Goal: Task Accomplishment & Management: Manage account settings

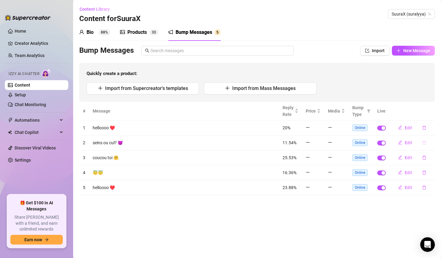
click at [431, 141] on button "button" at bounding box center [424, 143] width 14 height 10
click at [433, 124] on span "Yes" at bounding box center [430, 126] width 7 height 5
click at [426, 130] on button "button" at bounding box center [424, 128] width 14 height 10
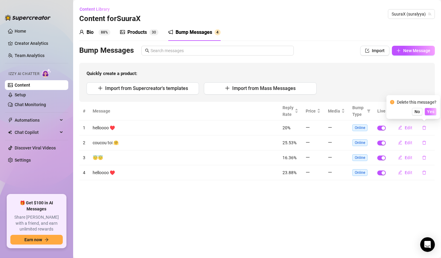
click at [432, 108] on button "Yes" at bounding box center [431, 111] width 12 height 7
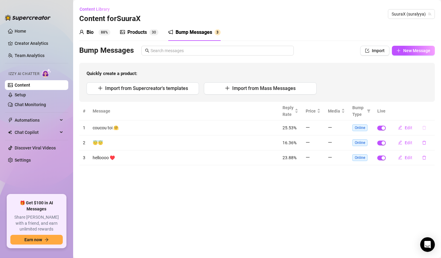
click at [426, 131] on button "button" at bounding box center [424, 128] width 14 height 10
click at [429, 113] on span "Yes" at bounding box center [430, 111] width 7 height 5
click at [428, 129] on button "button" at bounding box center [424, 128] width 14 height 10
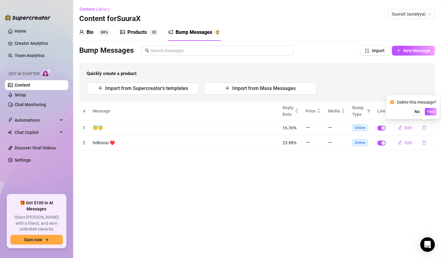
click at [434, 107] on div "Delete this message? No Yes" at bounding box center [413, 107] width 46 height 16
click at [431, 114] on span "Yes" at bounding box center [430, 111] width 7 height 5
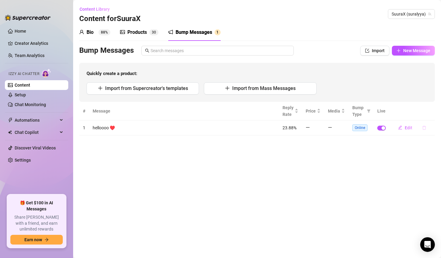
click at [426, 123] on button "button" at bounding box center [424, 128] width 14 height 10
click at [431, 115] on button "Yes" at bounding box center [431, 111] width 12 height 7
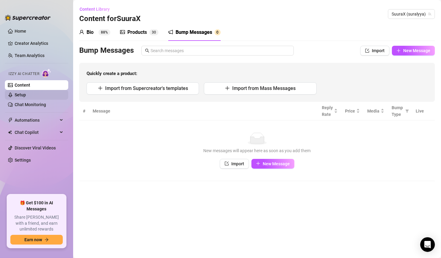
click at [26, 97] on link "Setup" at bounding box center [20, 94] width 11 height 5
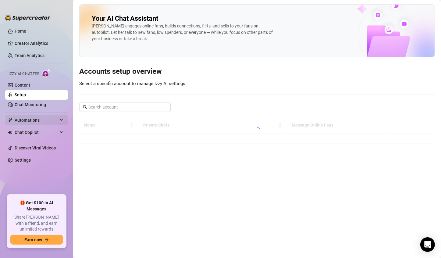
click at [23, 116] on span "Automations" at bounding box center [36, 120] width 43 height 10
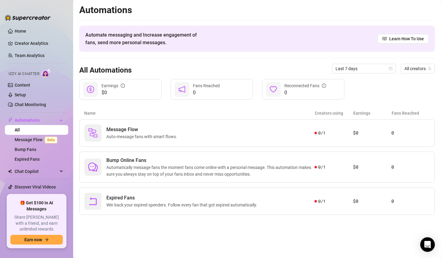
click at [15, 111] on ul "Home Creator Analytics Team Analytics Izzy AI Chatter Content Setup Chat Monito…" at bounding box center [36, 108] width 63 height 168
click at [23, 102] on link "Chat Monitoring" at bounding box center [30, 104] width 31 height 5
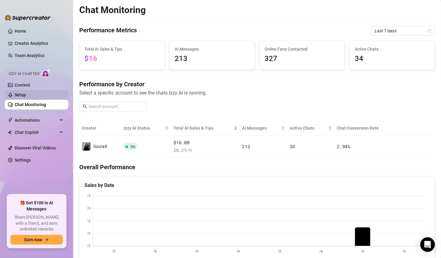
click at [23, 97] on link "Setup" at bounding box center [20, 94] width 11 height 5
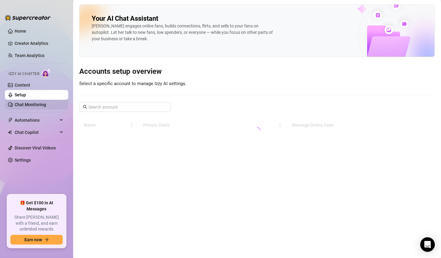
click at [27, 104] on link "Chat Monitoring" at bounding box center [30, 104] width 31 height 5
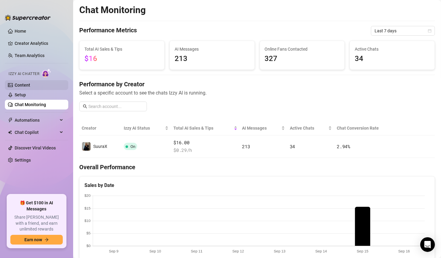
click at [30, 85] on link "Content" at bounding box center [23, 85] width 16 height 5
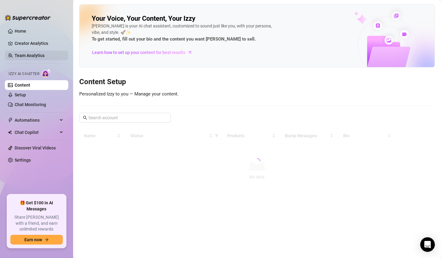
drag, startPoint x: 12, startPoint y: 61, endPoint x: 14, endPoint y: 57, distance: 4.5
click at [12, 59] on ul "Home Creator Analytics Team Analytics Izzy AI Chatter Content Setup Chat Monito…" at bounding box center [36, 108] width 63 height 168
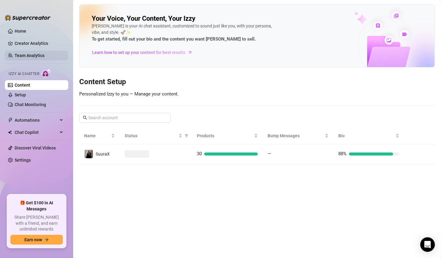
click at [18, 53] on link "Team Analytics" at bounding box center [30, 55] width 30 height 5
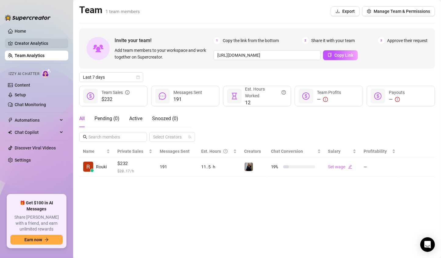
click at [42, 42] on link "Creator Analytics" at bounding box center [39, 43] width 49 height 10
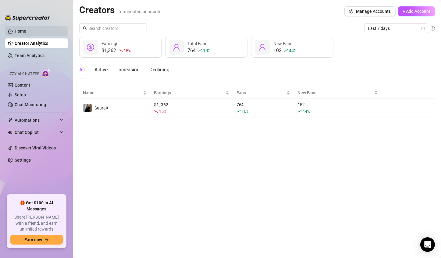
click at [26, 29] on link "Home" at bounding box center [21, 31] width 12 height 5
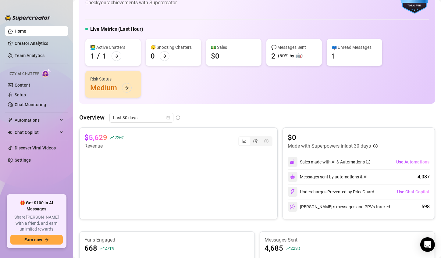
scroll to position [30, 0]
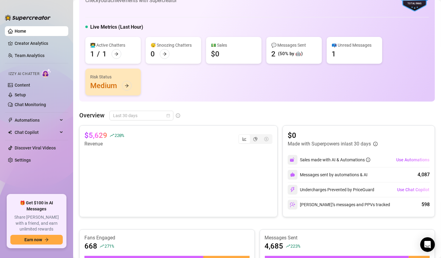
drag, startPoint x: 148, startPoint y: 115, endPoint x: 140, endPoint y: 130, distance: 16.8
click at [142, 128] on body "Home Creator Analytics Team Analytics Izzy AI Chatter Content Setup Chat Monito…" at bounding box center [220, 129] width 441 height 258
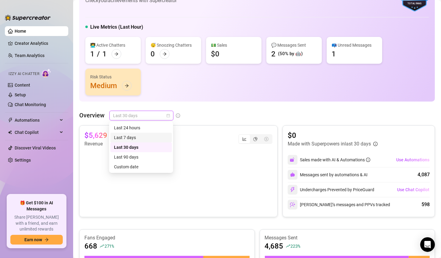
click at [137, 137] on div "Last 7 days" at bounding box center [141, 137] width 54 height 7
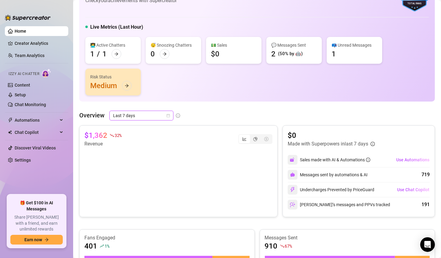
click at [166, 112] on span "Last 7 days" at bounding box center [141, 115] width 57 height 9
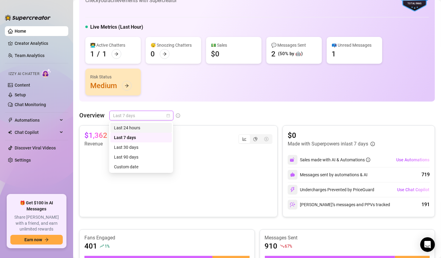
click at [154, 124] on div "Last 24 hours" at bounding box center [141, 127] width 54 height 7
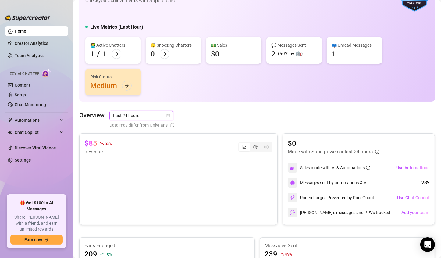
click at [156, 118] on span "Last 24 hours" at bounding box center [141, 115] width 57 height 9
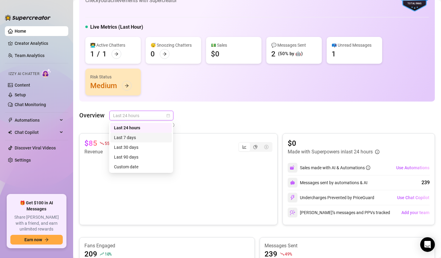
click at [146, 134] on div "Last 7 days" at bounding box center [141, 137] width 54 height 7
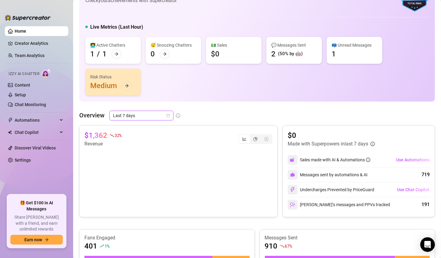
click at [153, 116] on span "Last 7 days" at bounding box center [141, 115] width 57 height 9
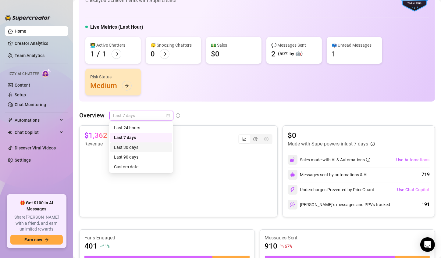
click at [137, 145] on div "Last 30 days" at bounding box center [141, 147] width 54 height 7
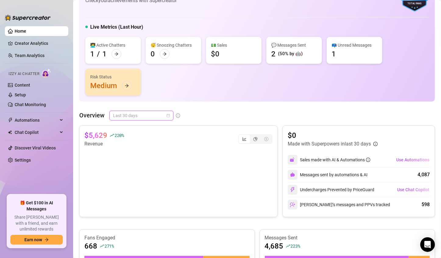
click at [150, 116] on span "Last 30 days" at bounding box center [141, 115] width 57 height 9
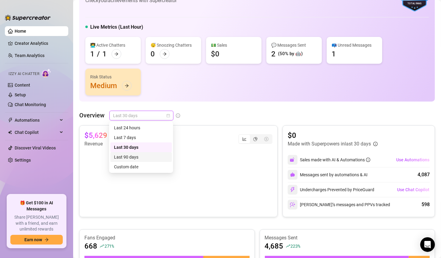
click at [129, 156] on div "Last 90 days" at bounding box center [141, 157] width 54 height 7
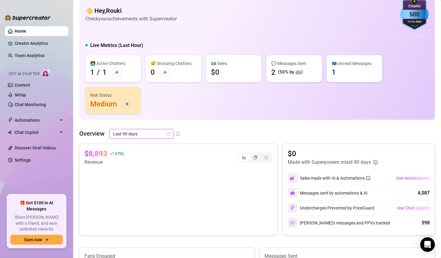
scroll to position [0, 0]
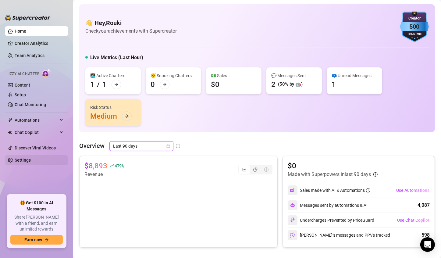
click at [15, 159] on link "Settings" at bounding box center [23, 160] width 16 height 5
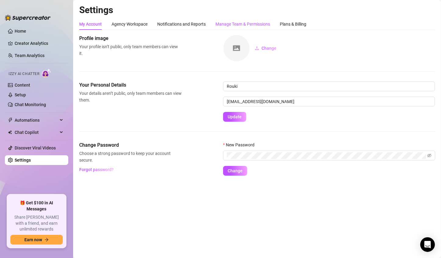
click at [221, 22] on div "Manage Team & Permissions" at bounding box center [242, 24] width 55 height 7
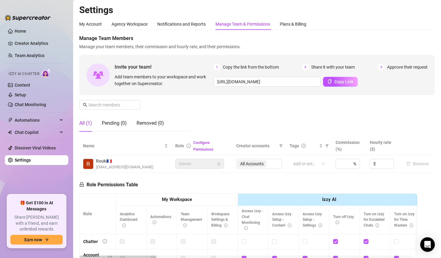
click at [311, 25] on div "My Account Agency Workspace Notifications and Reports Manage Team & Permissions…" at bounding box center [257, 24] width 356 height 12
click at [296, 30] on div "My Account Agency Workspace Notifications and Reports Manage Team & Permissions…" at bounding box center [257, 183] width 356 height 330
click at [296, 30] on div "Plans & Billing" at bounding box center [293, 24] width 27 height 12
click at [297, 29] on div "Plans & Billing" at bounding box center [293, 24] width 27 height 12
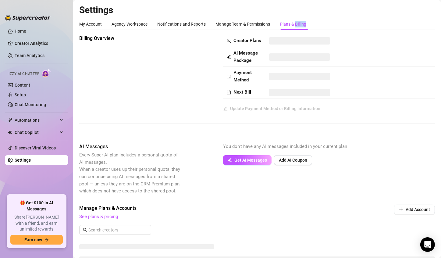
click at [297, 29] on div "Plans & Billing" at bounding box center [293, 24] width 27 height 12
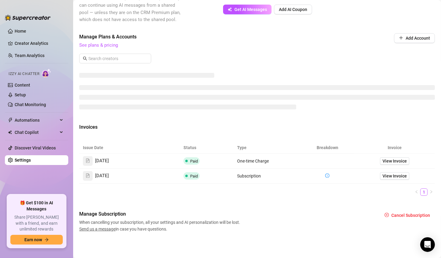
scroll to position [177, 0]
click at [190, 161] on span "Paid" at bounding box center [194, 161] width 8 height 5
click at [383, 160] on span "View Invoice" at bounding box center [394, 161] width 24 height 7
click at [190, 160] on span "Paid" at bounding box center [194, 161] width 8 height 5
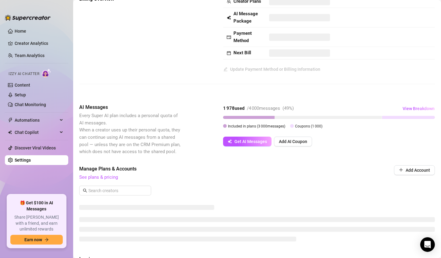
scroll to position [0, 0]
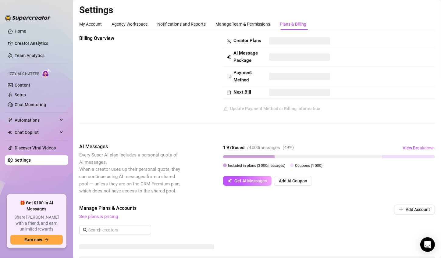
click at [107, 219] on link "See plans & pricing" at bounding box center [98, 216] width 39 height 5
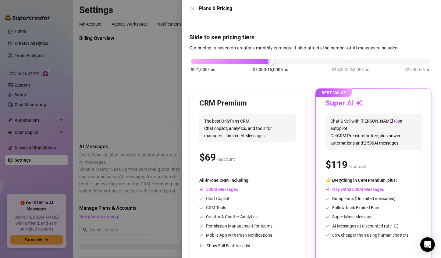
click at [131, 119] on div at bounding box center [220, 129] width 441 height 258
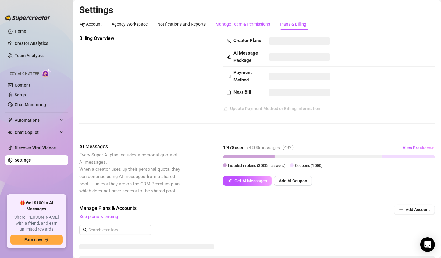
click at [237, 24] on div "Manage Team & Permissions" at bounding box center [242, 24] width 55 height 7
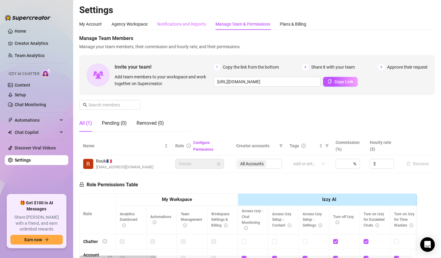
click at [178, 29] on div "Notifications and Reports" at bounding box center [181, 24] width 48 height 12
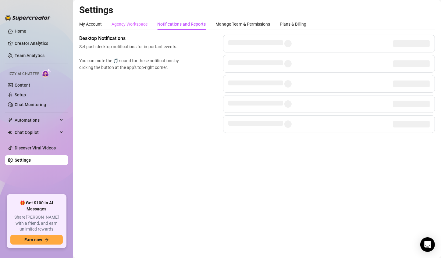
click at [133, 29] on div "Agency Workspace" at bounding box center [130, 24] width 36 height 12
click at [134, 20] on div "Agency Workspace" at bounding box center [130, 24] width 36 height 12
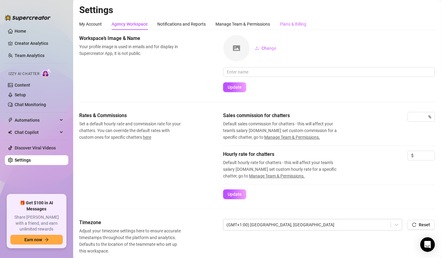
click at [292, 20] on div "Plans & Billing" at bounding box center [293, 24] width 27 height 12
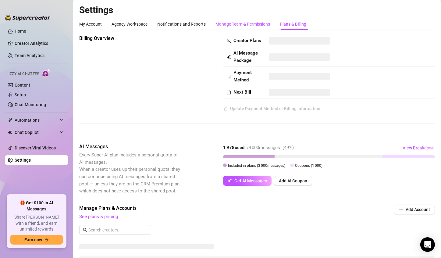
click at [258, 22] on div "Manage Team & Permissions" at bounding box center [242, 24] width 55 height 7
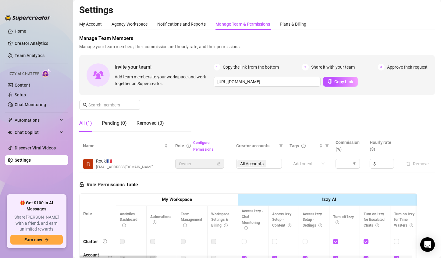
click at [312, 20] on div "My Account Agency Workspace Notifications and Reports Manage Team & Permissions…" at bounding box center [257, 24] width 356 height 12
click at [292, 23] on div "Plans & Billing" at bounding box center [293, 24] width 27 height 7
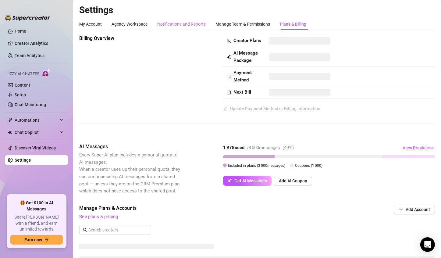
drag, startPoint x: 175, startPoint y: 12, endPoint x: 169, endPoint y: 25, distance: 14.4
click at [174, 14] on h2 "Settings" at bounding box center [257, 10] width 356 height 12
click at [169, 25] on div "Notifications and Reports" at bounding box center [181, 24] width 48 height 7
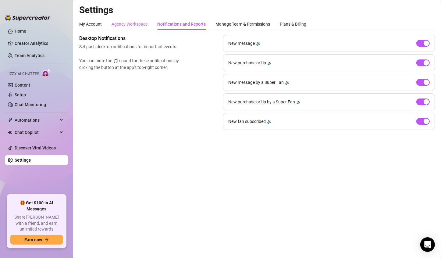
click at [134, 27] on div "Agency Workspace" at bounding box center [130, 24] width 36 height 12
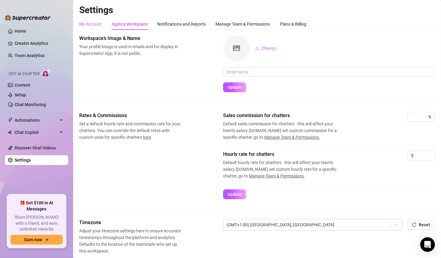
click at [92, 26] on div "My Account" at bounding box center [90, 24] width 23 height 7
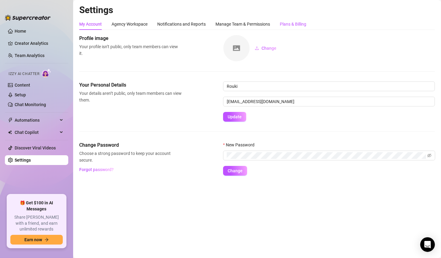
click at [296, 23] on div "Plans & Billing" at bounding box center [293, 24] width 27 height 7
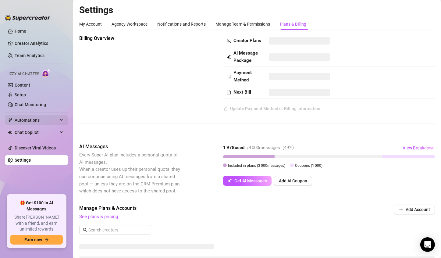
click at [21, 124] on span "Automations" at bounding box center [36, 120] width 43 height 10
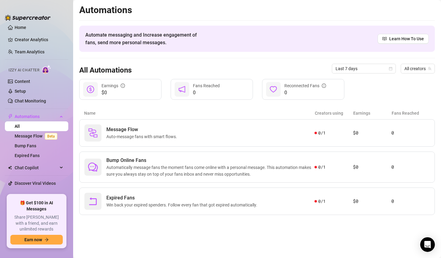
scroll to position [8, 0]
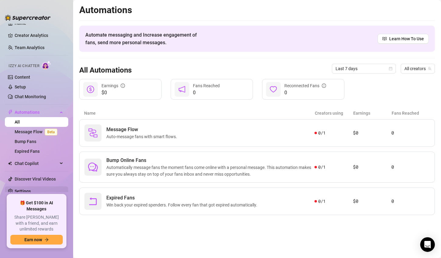
click at [26, 193] on link "Settings" at bounding box center [23, 191] width 16 height 5
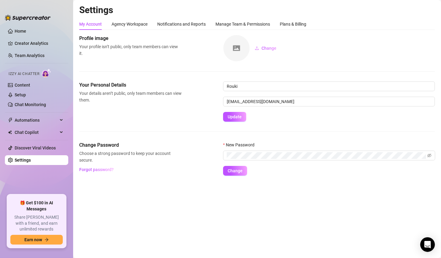
click at [289, 31] on div "My Account Agency Workspace Notifications and Reports Manage Team & Permissions…" at bounding box center [257, 96] width 356 height 157
click at [295, 24] on div "Plans & Billing" at bounding box center [293, 24] width 27 height 7
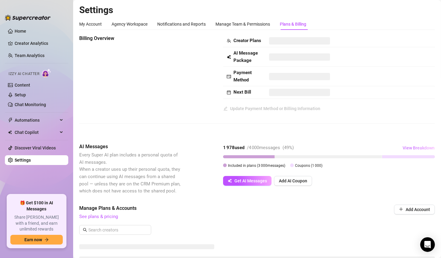
click at [406, 150] on span "View Breakdown" at bounding box center [418, 147] width 32 height 5
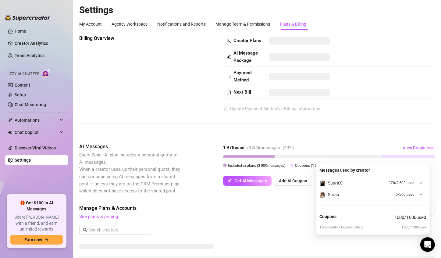
click at [416, 193] on div at bounding box center [419, 194] width 7 height 7
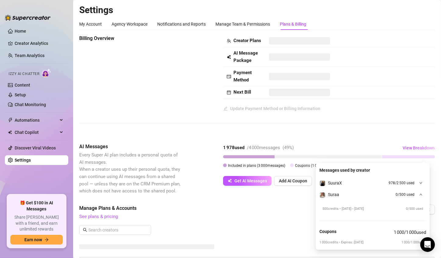
click at [352, 210] on span "500 credits • [DATE] - [DATE]" at bounding box center [342, 208] width 41 height 5
click at [362, 185] on div "SuuraX 978 / 2 500 used" at bounding box center [366, 182] width 95 height 7
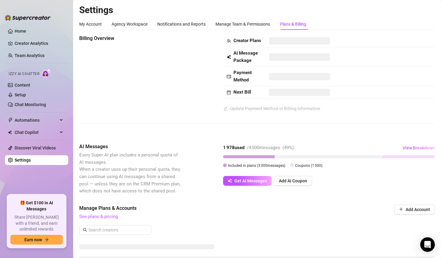
click at [332, 180] on div "1 978 used / 4 000 messages ( 49 %) View Breakdown Included in plans ( 3 000 me…" at bounding box center [329, 164] width 212 height 43
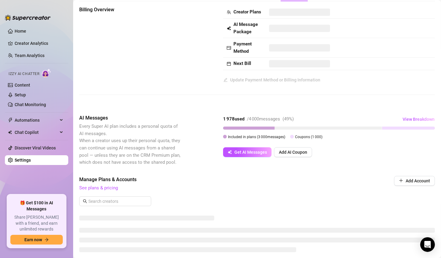
scroll to position [122, 0]
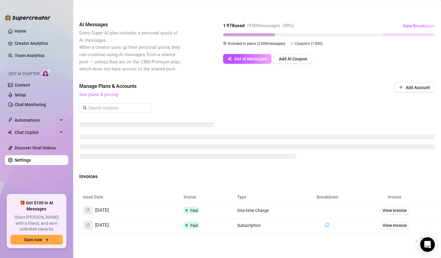
click at [108, 97] on link "See plans & pricing" at bounding box center [98, 94] width 39 height 5
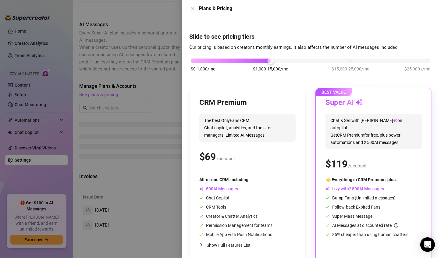
scroll to position [0, 0]
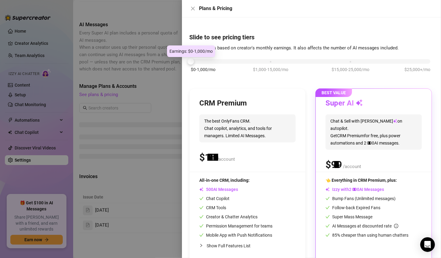
drag, startPoint x: 272, startPoint y: 61, endPoint x: 215, endPoint y: 61, distance: 56.7
click at [216, 61] on div "$0-1,000/mo $1,000-15,000/mo $15,000-25,000/mo $25,000+/mo" at bounding box center [310, 60] width 239 height 4
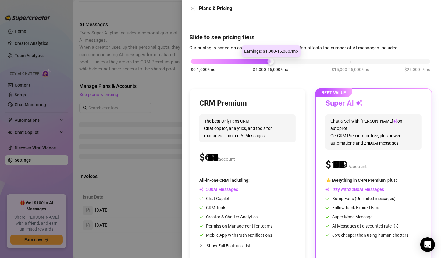
drag, startPoint x: 191, startPoint y: 59, endPoint x: 252, endPoint y: 50, distance: 61.9
click at [252, 50] on body "Home Creator Analytics Team Analytics Izzy AI Chatter Content Setup Chat Monito…" at bounding box center [220, 129] width 441 height 258
